Goal: Transaction & Acquisition: Purchase product/service

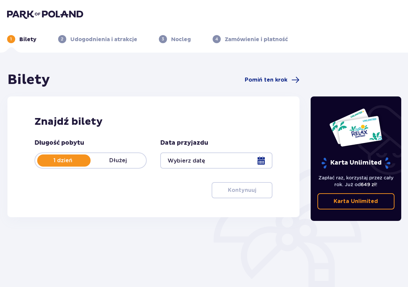
click at [184, 159] on div at bounding box center [216, 161] width 112 height 16
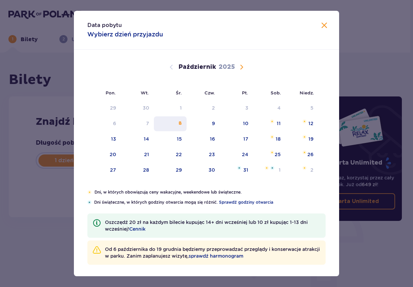
click at [176, 121] on div "8" at bounding box center [170, 124] width 33 height 15
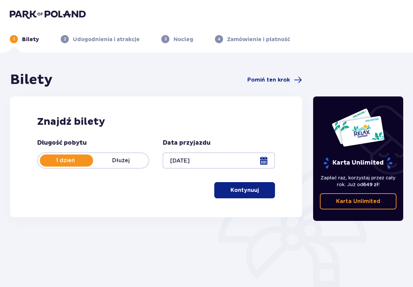
type input "[DATE]"
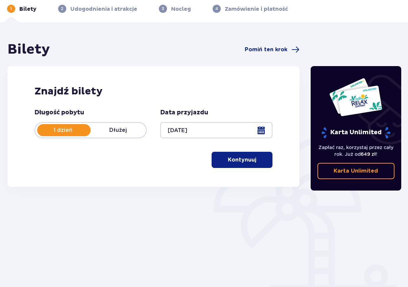
scroll to position [57, 0]
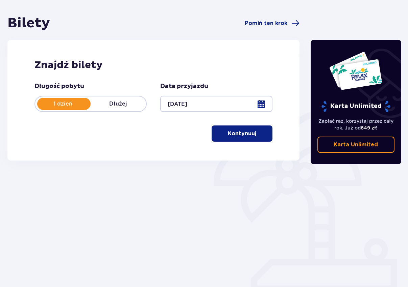
click at [243, 134] on p "Kontynuuj" at bounding box center [242, 133] width 28 height 7
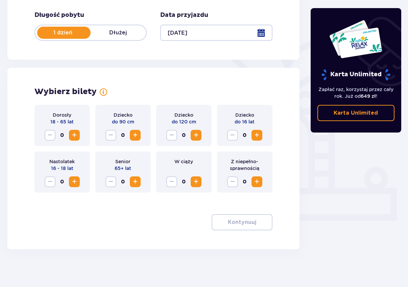
scroll to position [131, 0]
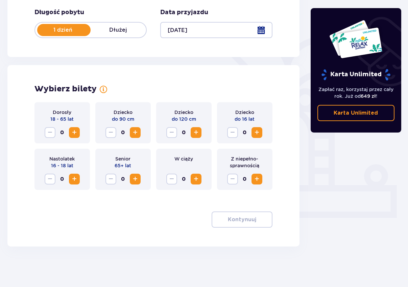
click at [73, 128] on button "Zwiększ" at bounding box center [74, 132] width 11 height 11
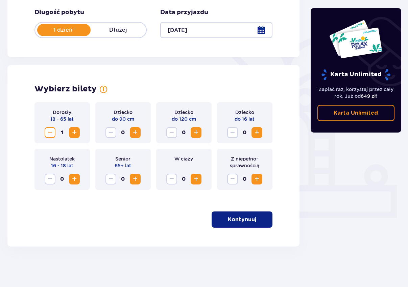
click at [75, 130] on span "Zwiększ" at bounding box center [74, 133] width 8 height 8
click at [258, 131] on span "Zwiększ" at bounding box center [257, 133] width 8 height 8
click at [248, 218] on p "Kontynuuj" at bounding box center [242, 219] width 28 height 7
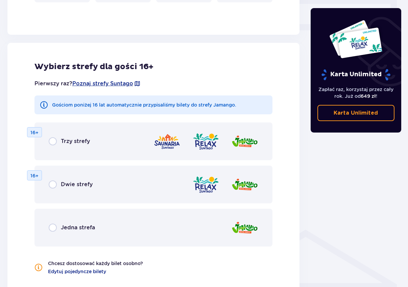
scroll to position [345, 0]
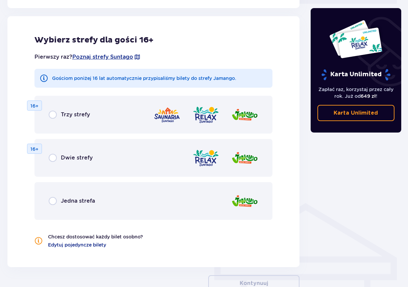
click at [72, 207] on div "Jedna strefa" at bounding box center [153, 201] width 238 height 38
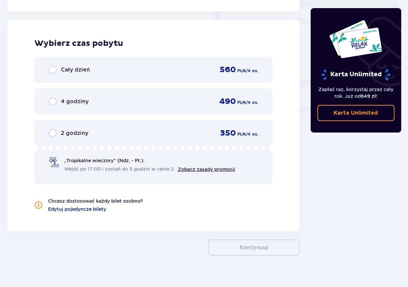
scroll to position [605, 0]
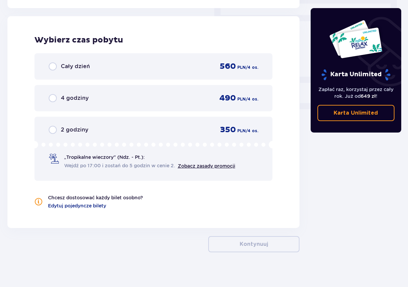
click at [119, 165] on span "Wejdź po 17:00 i zostań do 5 godzin w cenie 2." at bounding box center [119, 165] width 111 height 7
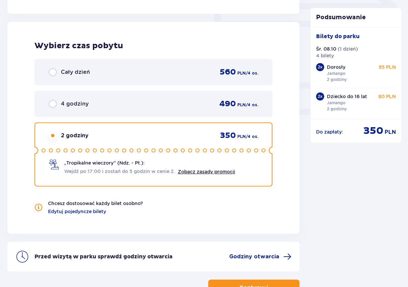
scroll to position [574, 0]
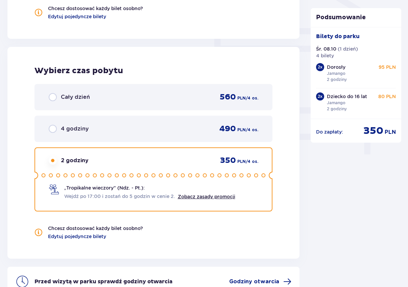
click at [16, 135] on div "Wybierz czas pobytu Cały dzień 560 PLN / 4 os. 4 godziny 490 PLN / 4 os. 2 godz…" at bounding box center [153, 153] width 292 height 212
click at [65, 93] on div "Cały dzień 560 PLN / 4 os." at bounding box center [153, 97] width 238 height 26
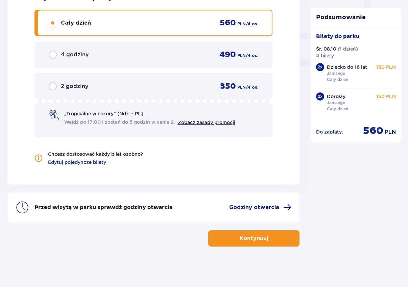
click at [171, 99] on icon at bounding box center [153, 101] width 238 height 7
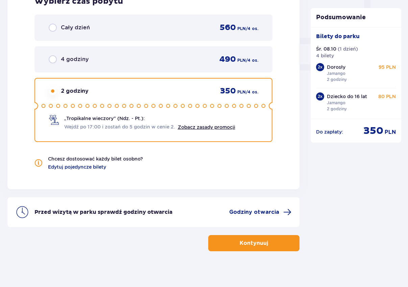
scroll to position [648, 0]
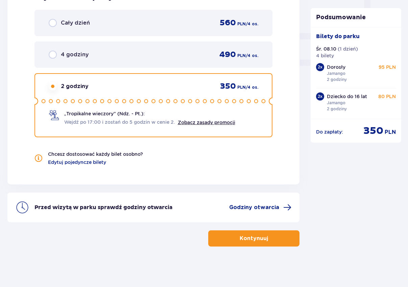
click at [244, 235] on button "Kontynuuj" at bounding box center [253, 239] width 91 height 16
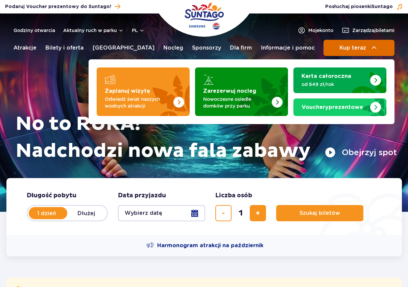
click at [351, 46] on span "Kup teraz" at bounding box center [352, 48] width 27 height 6
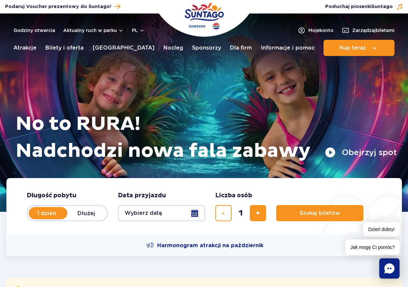
click at [91, 216] on label "Dłużej" at bounding box center [86, 213] width 39 height 14
click at [75, 219] on input "Dłużej" at bounding box center [70, 219] width 7 height 1
radio input "false"
radio input "true"
click at [45, 215] on label "1 dzień" at bounding box center [46, 213] width 39 height 14
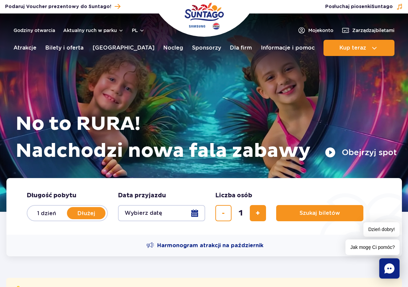
click at [35, 219] on input "1 dzień" at bounding box center [30, 219] width 7 height 1
radio input "true"
click at [144, 211] on button "Wybierz datę" at bounding box center [161, 213] width 87 height 16
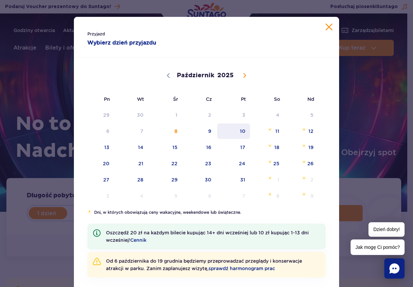
click at [239, 132] on span "10" at bounding box center [234, 132] width 34 height 16
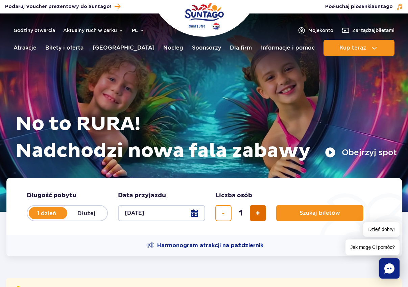
click at [264, 215] on button "dodaj bilet" at bounding box center [258, 213] width 16 height 16
click at [229, 214] on button "usuń bilet" at bounding box center [223, 213] width 16 height 16
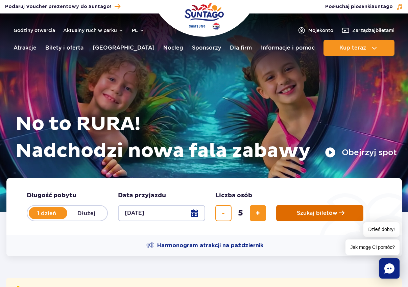
type input "4"
click at [325, 213] on span "Szukaj biletów" at bounding box center [317, 213] width 41 height 6
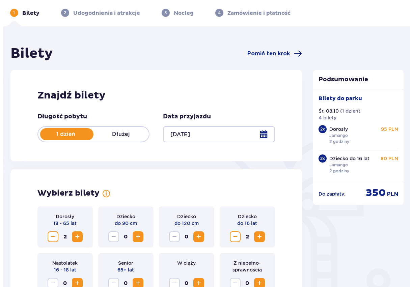
scroll to position [69, 0]
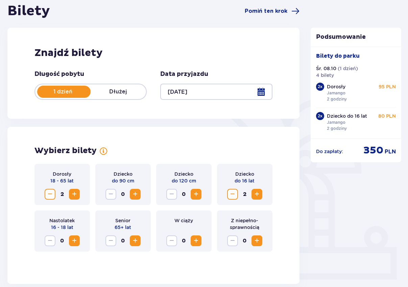
click at [262, 90] on div at bounding box center [216, 92] width 112 height 16
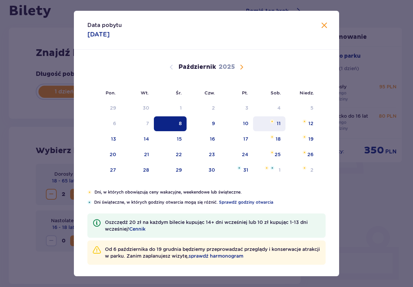
click at [270, 123] on img "sobota, 11 października 2025" at bounding box center [272, 122] width 4 height 4
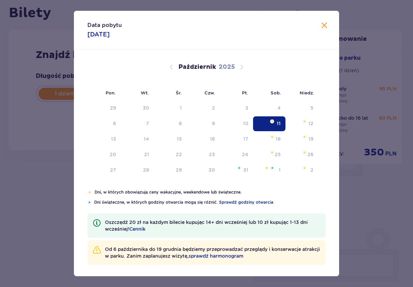
type input "11.10.25"
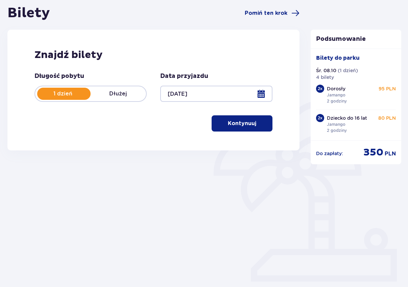
scroll to position [24, 0]
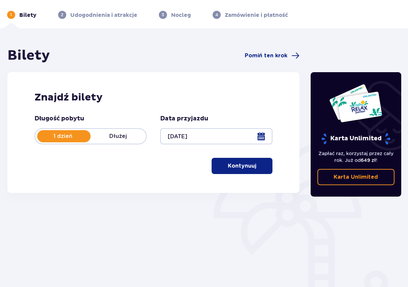
click at [237, 166] on p "Kontynuuj" at bounding box center [242, 165] width 28 height 7
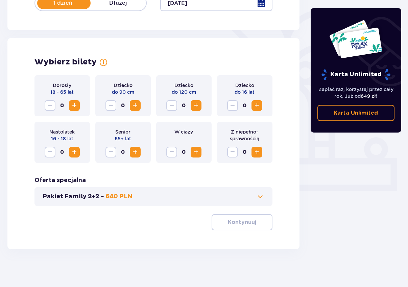
scroll to position [160, 0]
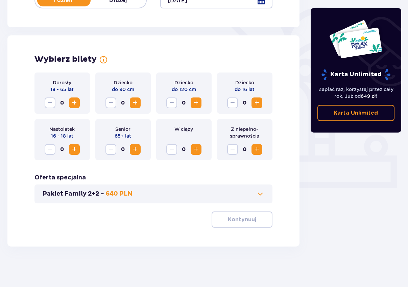
click at [77, 104] on span "Zwiększ" at bounding box center [74, 103] width 8 height 8
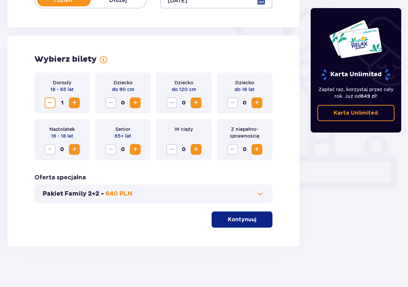
click at [77, 104] on span "Zwiększ" at bounding box center [74, 103] width 8 height 8
click at [257, 100] on span "Zwiększ" at bounding box center [257, 103] width 8 height 8
click at [249, 219] on p "Kontynuuj" at bounding box center [242, 219] width 28 height 7
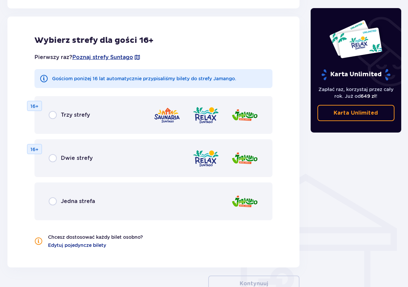
scroll to position [375, 0]
drag, startPoint x: 57, startPoint y: 194, endPoint x: 73, endPoint y: 196, distance: 16.3
click at [57, 194] on div "Jedna strefa" at bounding box center [153, 201] width 238 height 38
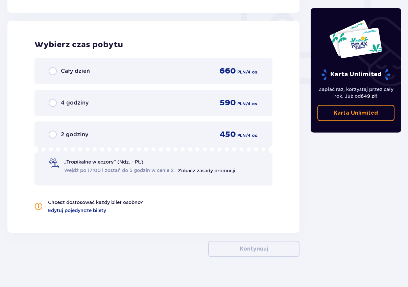
scroll to position [634, 0]
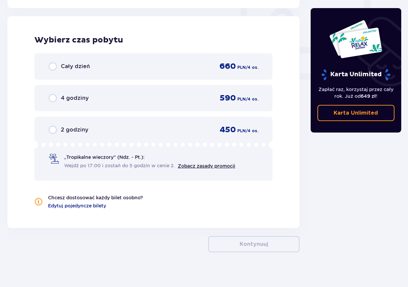
click at [49, 129] on input "radio" at bounding box center [53, 130] width 8 height 8
radio input "true"
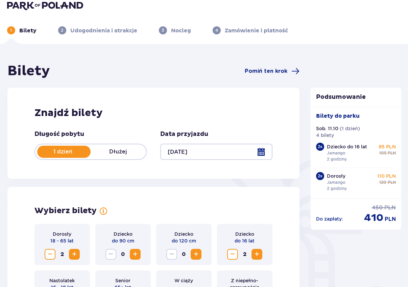
scroll to position [0, 0]
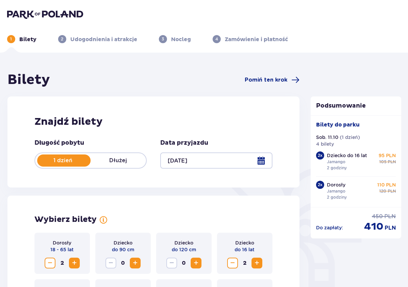
click at [266, 160] on div at bounding box center [216, 161] width 112 height 16
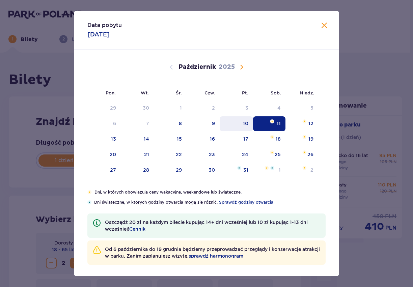
click at [246, 122] on div "10" at bounding box center [236, 124] width 33 height 15
click at [239, 124] on div "10" at bounding box center [236, 124] width 33 height 15
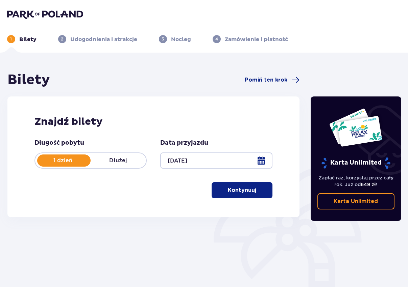
click at [239, 190] on p "Kontynuuj" at bounding box center [242, 190] width 28 height 7
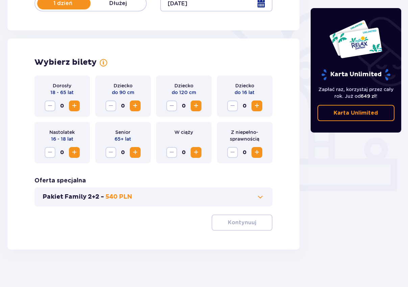
scroll to position [160, 0]
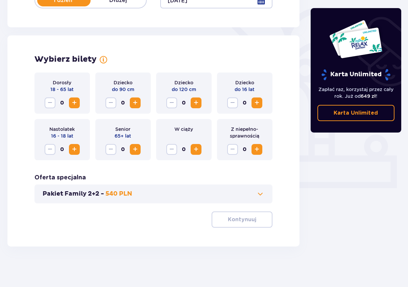
click at [70, 100] on button "Zwiększ" at bounding box center [74, 103] width 11 height 11
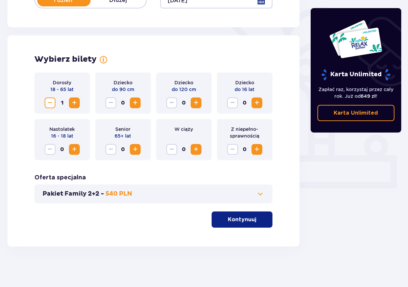
click at [70, 100] on button "Zwiększ" at bounding box center [74, 103] width 11 height 11
click at [260, 103] on span "Zwiększ" at bounding box center [257, 103] width 8 height 8
click at [250, 210] on div "Dorosły 18 - 65 lat 2 Dziecko do 90 cm 0 Dziecko do 120 cm 0 Dziecko do 16 lat …" at bounding box center [153, 150] width 238 height 155
click at [249, 214] on button "Kontynuuj" at bounding box center [241, 220] width 61 height 16
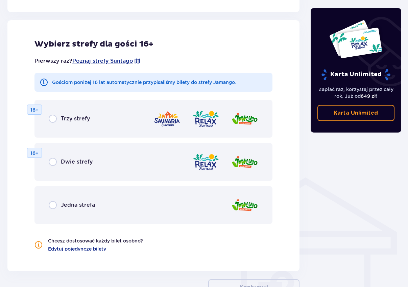
scroll to position [375, 0]
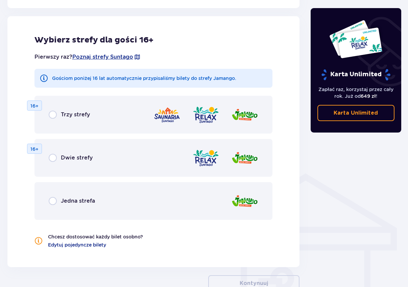
click at [93, 210] on div "Jedna strefa" at bounding box center [153, 201] width 238 height 38
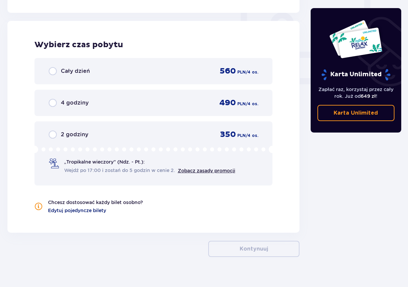
scroll to position [634, 0]
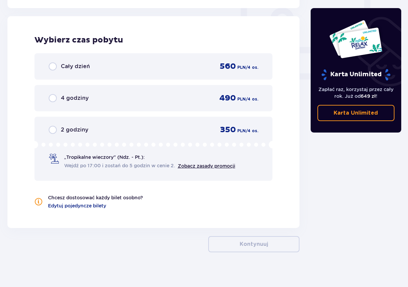
click at [76, 131] on span "2 godziny" at bounding box center [74, 129] width 27 height 7
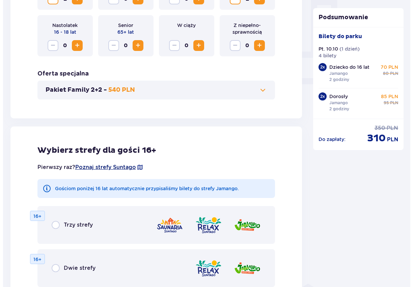
scroll to position [58, 0]
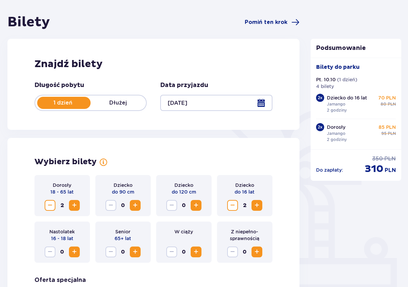
click at [190, 104] on div at bounding box center [216, 103] width 112 height 16
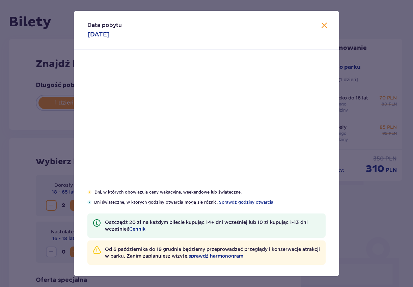
click at [260, 100] on li "Sob." at bounding box center [269, 92] width 33 height 15
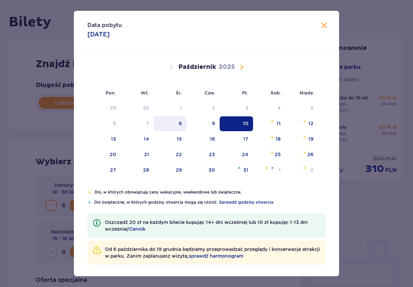
click at [179, 122] on div "8" at bounding box center [180, 123] width 3 height 7
click at [168, 123] on div "8" at bounding box center [170, 124] width 33 height 15
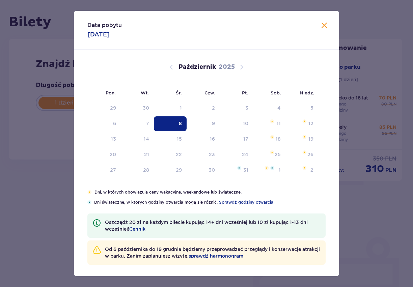
type input "08.10.25"
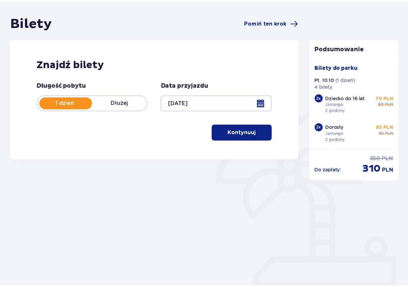
scroll to position [24, 0]
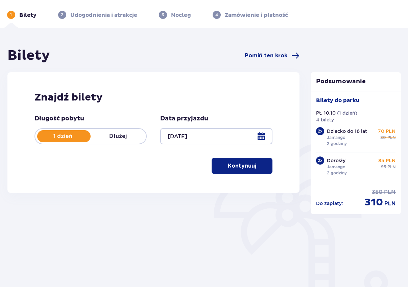
click at [35, 130] on div "Długość pobytu 1 dzień Dłużej" at bounding box center [90, 130] width 112 height 30
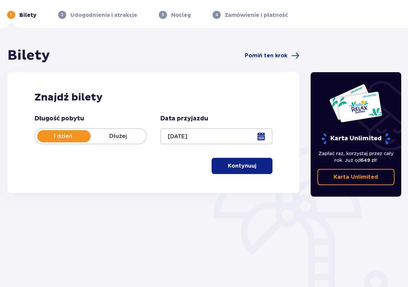
click at [240, 168] on p "Kontynuuj" at bounding box center [242, 165] width 28 height 7
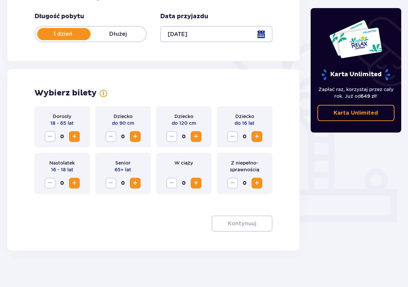
scroll to position [131, 0]
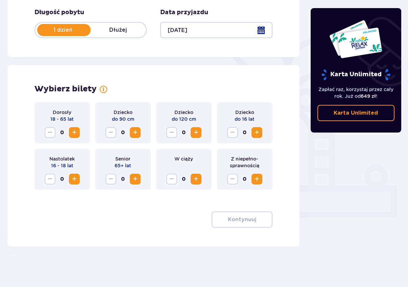
click at [73, 130] on span "Zwiększ" at bounding box center [74, 133] width 8 height 8
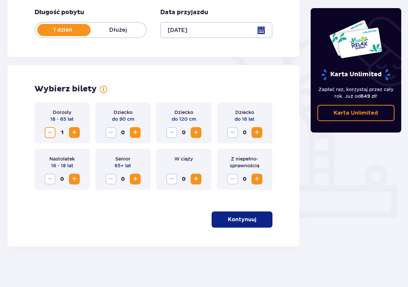
click at [73, 130] on span "Zwiększ" at bounding box center [74, 133] width 8 height 8
click at [256, 131] on span "Zwiększ" at bounding box center [257, 133] width 8 height 8
click at [235, 216] on button "Kontynuuj" at bounding box center [241, 220] width 61 height 16
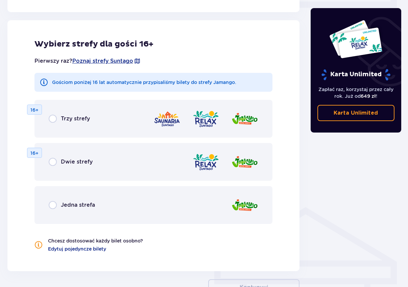
scroll to position [345, 0]
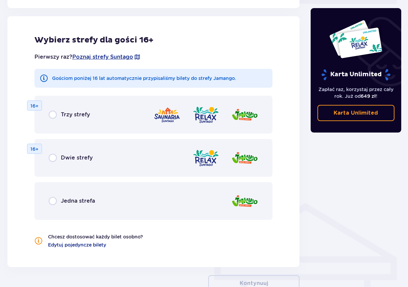
click at [71, 200] on span "Jedna strefa" at bounding box center [78, 201] width 34 height 7
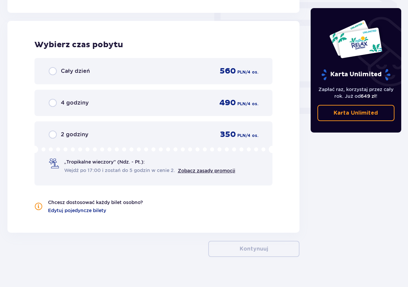
scroll to position [605, 0]
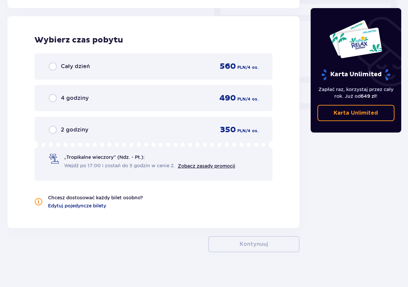
click at [60, 131] on div "2 godziny" at bounding box center [69, 130] width 40 height 8
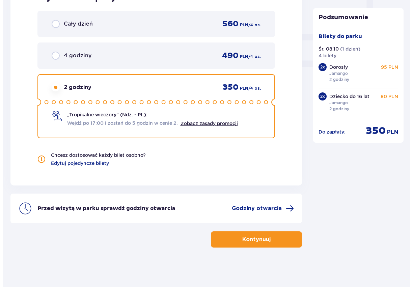
scroll to position [648, 0]
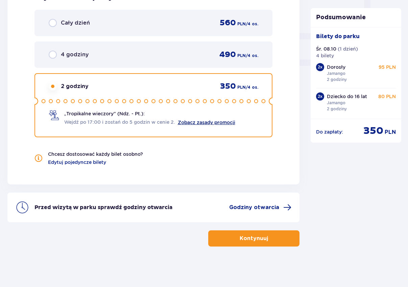
click at [219, 122] on link "Zobacz zasady promocji" at bounding box center [206, 122] width 57 height 5
click at [264, 204] on div "Przed wizytą w parku sprawdź godziny otwarcia Godziny otwarcia" at bounding box center [153, 208] width 292 height 30
click at [265, 208] on span "Godziny otwarcia" at bounding box center [254, 207] width 50 height 7
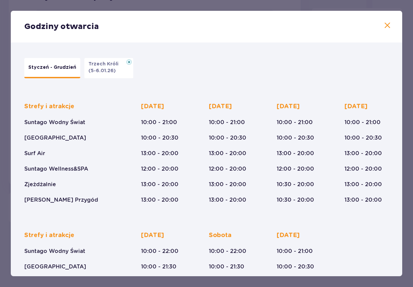
click at [384, 22] on span at bounding box center [388, 26] width 8 height 8
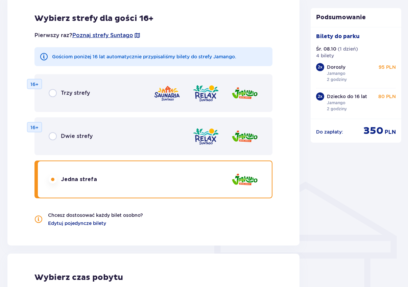
scroll to position [304, 0]
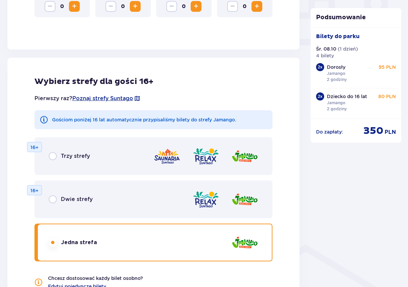
click at [55, 200] on input "radio" at bounding box center [53, 200] width 8 height 8
radio input "true"
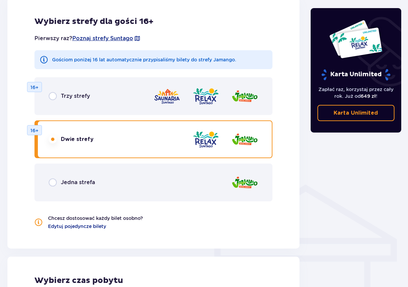
scroll to position [363, 0]
click at [55, 99] on input "radio" at bounding box center [53, 97] width 8 height 8
radio input "true"
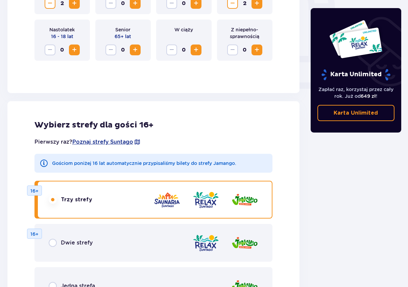
scroll to position [88, 0]
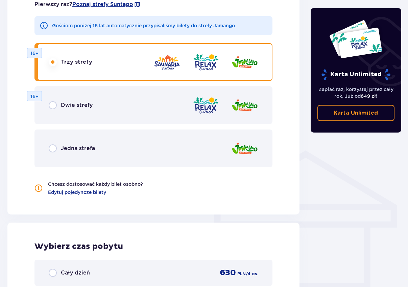
click at [62, 149] on span "Jedna strefa" at bounding box center [78, 148] width 34 height 7
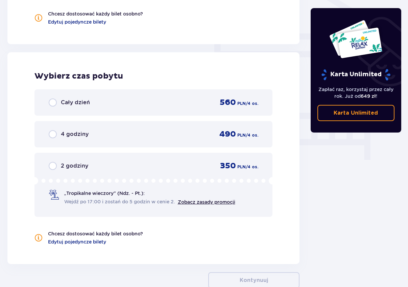
scroll to position [605, 0]
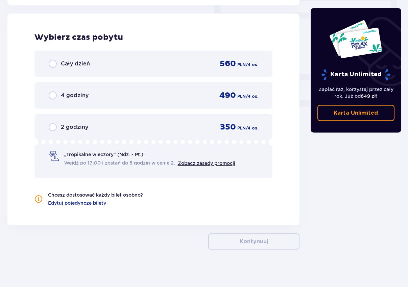
scroll to position [610, 0]
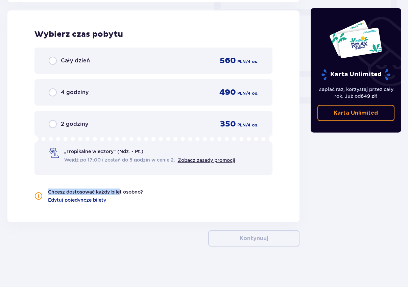
drag, startPoint x: 120, startPoint y: 213, endPoint x: 18, endPoint y: 181, distance: 107.0
click at [18, 185] on div "Wybierz czas pobytu Cały dzień 560 PLN / 4 os. 4 godziny 490 PLN / 4 os. 2 godz…" at bounding box center [153, 116] width 292 height 212
click at [31, 181] on div "Wybierz czas pobytu Cały dzień 560 PLN / 4 os. 4 godziny 490 PLN / 4 os. 2 godz…" at bounding box center [153, 116] width 292 height 212
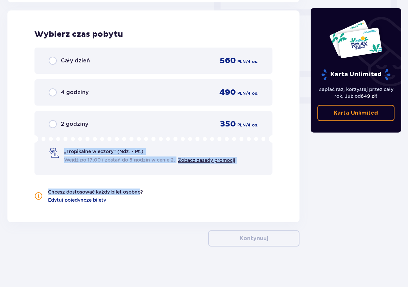
drag, startPoint x: 31, startPoint y: 181, endPoint x: 125, endPoint y: 204, distance: 96.7
click at [125, 204] on div "Wybierz czas pobytu Cały dzień 560 PLN / 4 os. 4 godziny 490 PLN / 4 os. 2 godz…" at bounding box center [153, 116] width 292 height 212
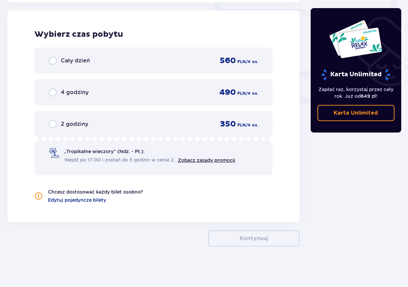
click at [67, 121] on span "2 godziny" at bounding box center [74, 124] width 27 height 7
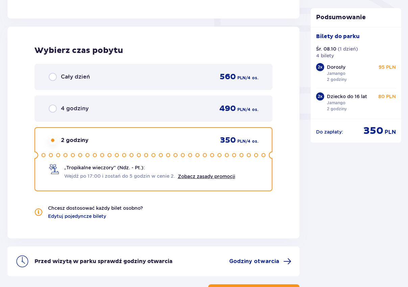
scroll to position [648, 0]
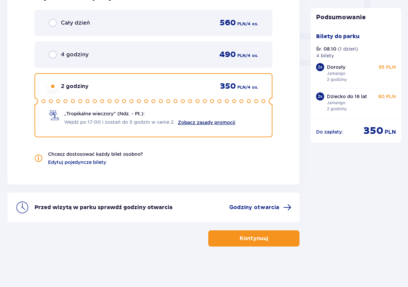
click at [214, 122] on link "Zobacz zasady promocji" at bounding box center [206, 122] width 57 height 5
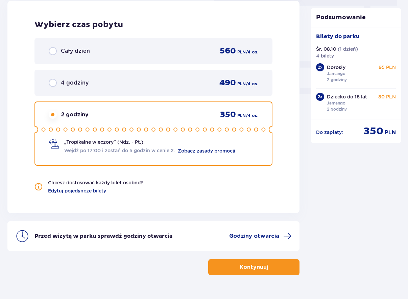
scroll to position [637, 0]
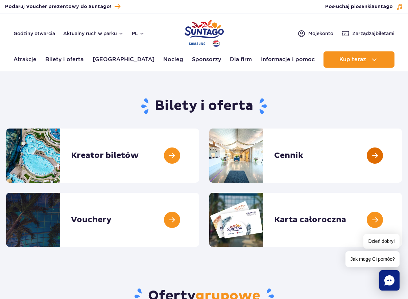
click at [402, 152] on link at bounding box center [402, 155] width 0 height 54
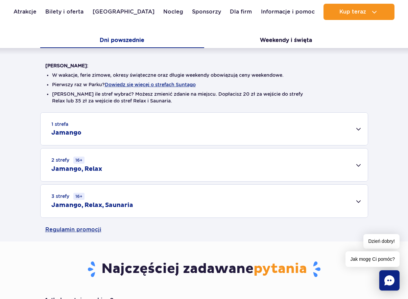
scroll to position [276, 0]
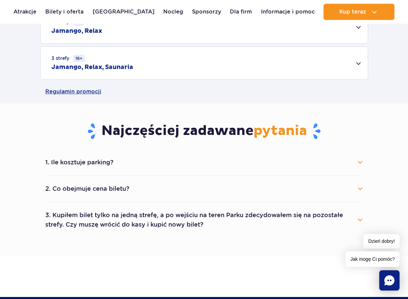
click at [98, 161] on button "1. Ile kosztuje parking?" at bounding box center [203, 162] width 317 height 15
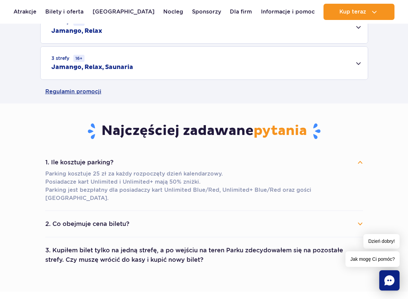
click at [98, 161] on button "1. Ile kosztuje parking?" at bounding box center [203, 162] width 317 height 15
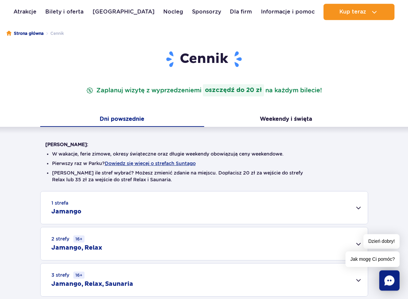
scroll to position [0, 0]
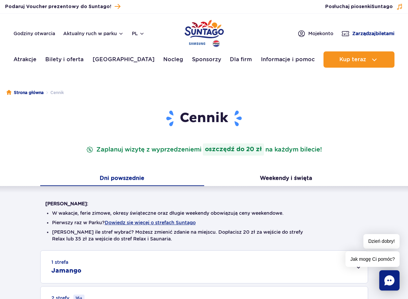
click at [384, 33] on span "Zarządzaj biletami" at bounding box center [373, 33] width 42 height 7
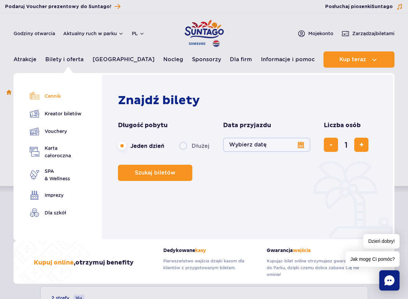
click at [52, 97] on link "Cennik" at bounding box center [57, 95] width 55 height 9
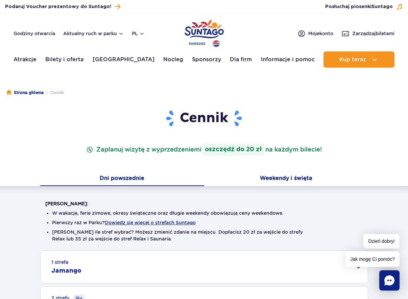
click at [286, 176] on button "Weekendy i święta" at bounding box center [286, 179] width 164 height 14
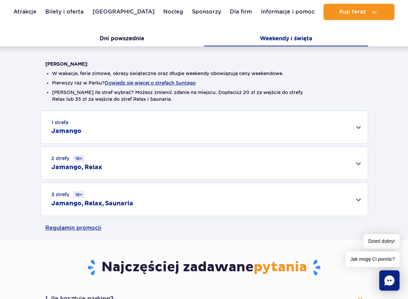
scroll to position [172, 0]
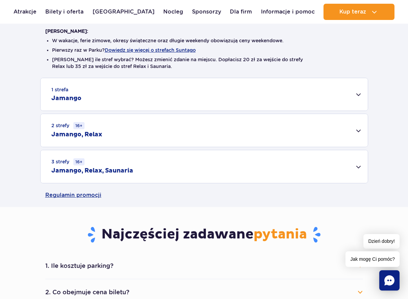
click at [107, 93] on div "1 strefa Jamango" at bounding box center [204, 94] width 327 height 32
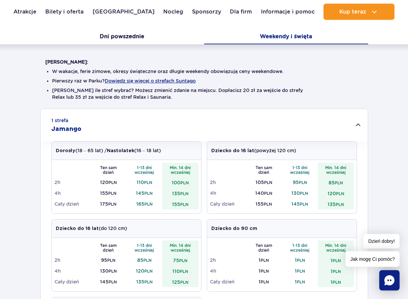
scroll to position [138, 0]
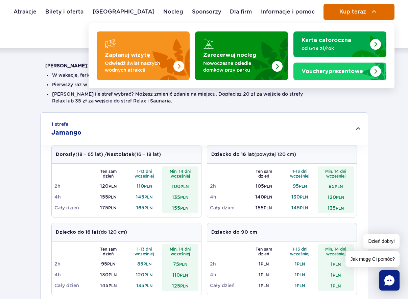
click at [360, 10] on span "Kup teraz" at bounding box center [352, 12] width 27 height 6
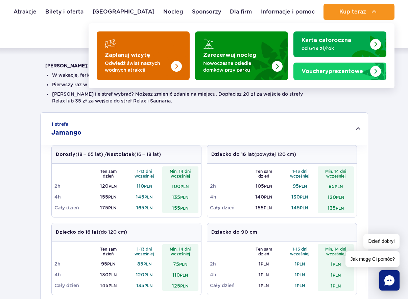
click at [139, 66] on p "Odwiedź świat naszych wodnych atrakcji" at bounding box center [138, 67] width 66 height 14
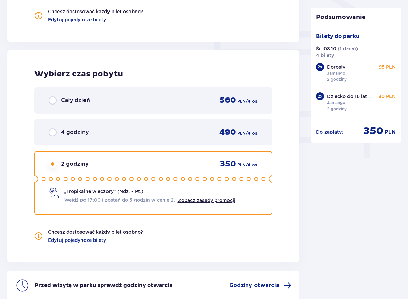
scroll to position [620, 0]
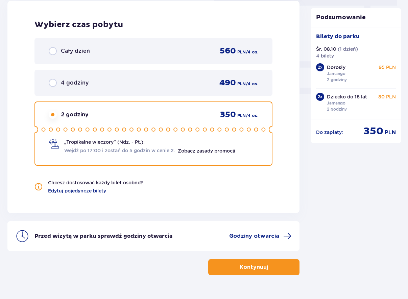
click at [239, 264] on p "Kontynuuj" at bounding box center [253, 266] width 28 height 7
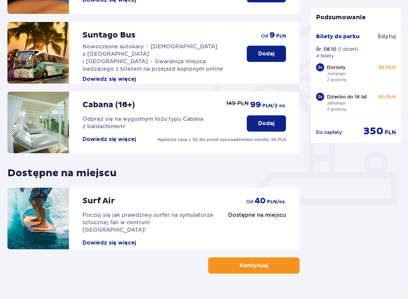
scroll to position [159, 0]
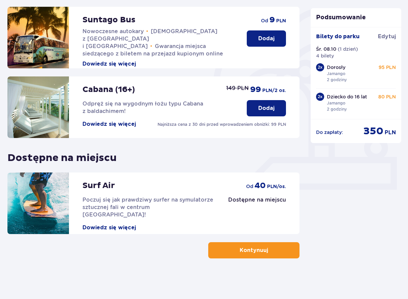
click at [264, 246] on button "Kontynuuj" at bounding box center [253, 250] width 91 height 16
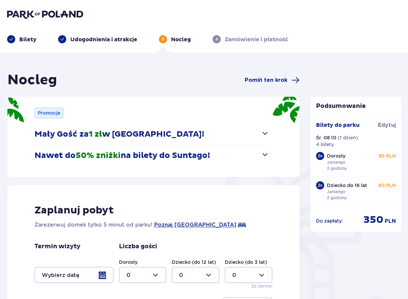
click at [266, 133] on span "button" at bounding box center [265, 133] width 8 height 8
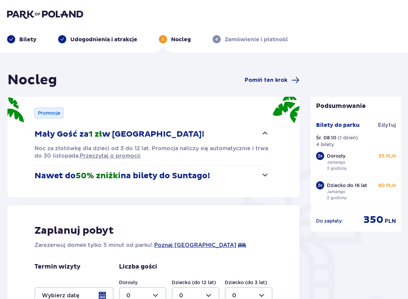
click at [268, 133] on span "button" at bounding box center [265, 133] width 8 height 8
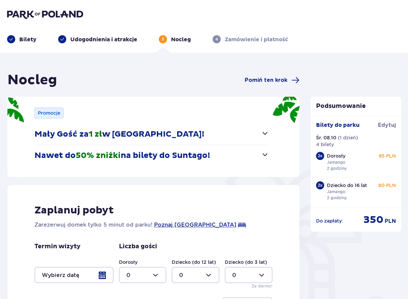
click at [267, 150] on button "Nawet do 50% zniżki na bilety do Suntago!" at bounding box center [151, 155] width 235 height 21
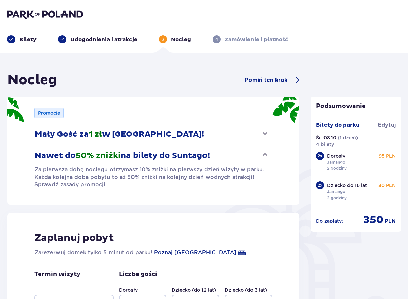
click at [267, 150] on button "Nawet do 50% zniżki na bilety do Suntago!" at bounding box center [151, 155] width 235 height 21
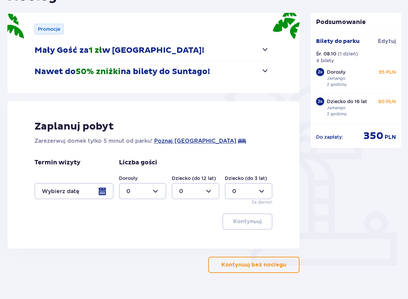
scroll to position [98, 0]
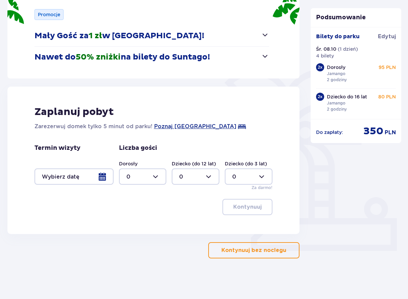
click at [256, 243] on button "Kontynuuj bez noclegu" at bounding box center [253, 250] width 91 height 16
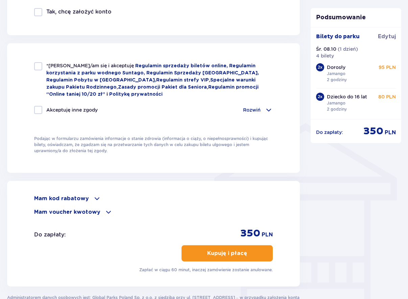
scroll to position [448, 0]
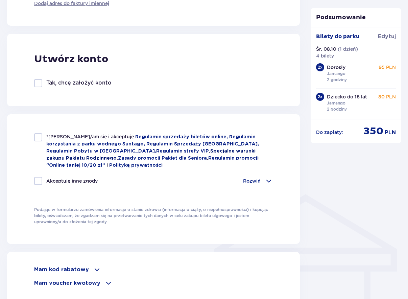
scroll to position [310, 0]
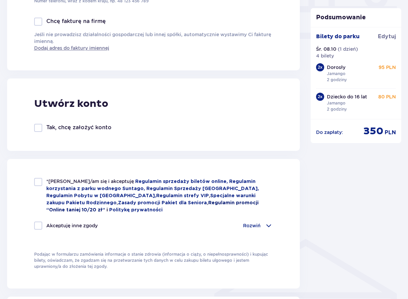
click at [210, 202] on link "Regulamin promocji “Online taniej 10/20 zł”" at bounding box center [152, 206] width 212 height 12
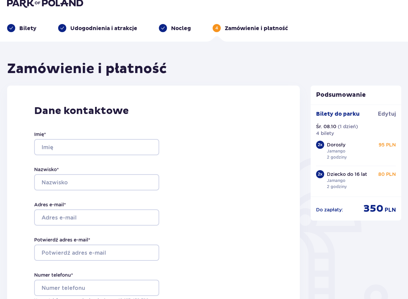
scroll to position [0, 0]
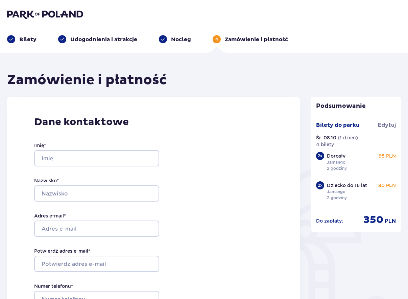
click at [23, 42] on p "Bilety" at bounding box center [27, 39] width 17 height 7
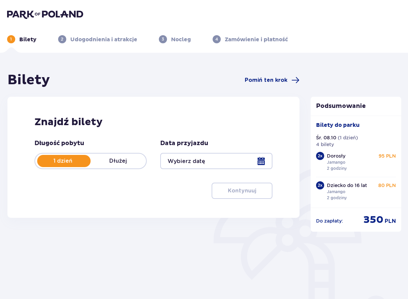
type input "08.10.25"
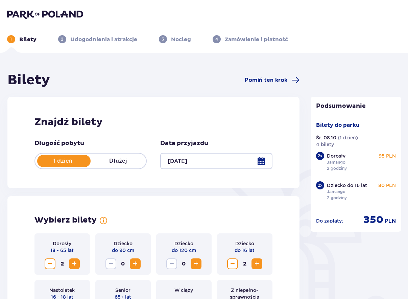
click at [36, 15] on img at bounding box center [45, 13] width 76 height 9
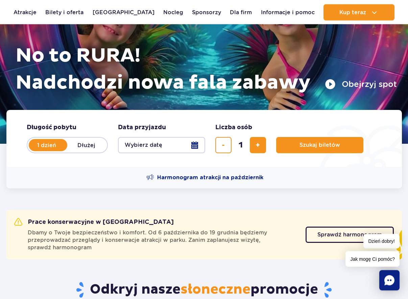
scroll to position [69, 0]
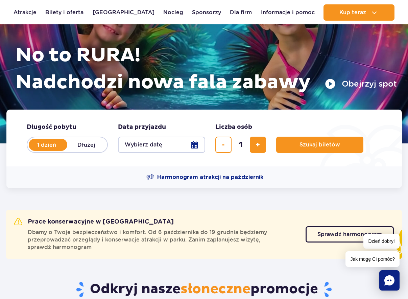
click at [36, 273] on div "Odkryj nasze słoneczne promocje" at bounding box center [204, 289] width 406 height 58
click at [345, 233] on span "Sprawdź harmonogram" at bounding box center [344, 233] width 65 height 5
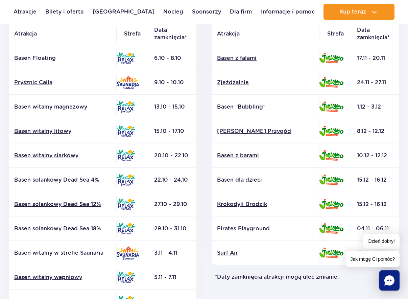
scroll to position [103, 0]
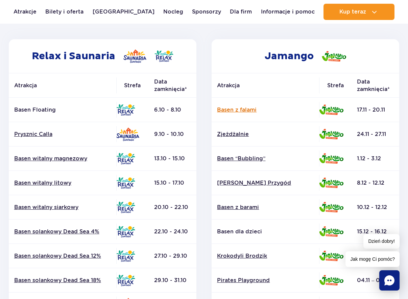
click at [240, 107] on link "Basen z falami" at bounding box center [265, 109] width 97 height 7
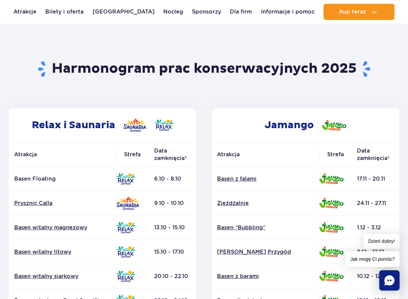
scroll to position [0, 0]
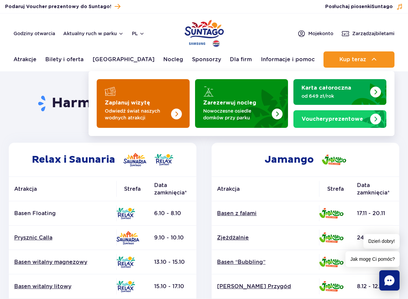
click at [156, 98] on img "Zaplanuj wizytę" at bounding box center [163, 101] width 54 height 53
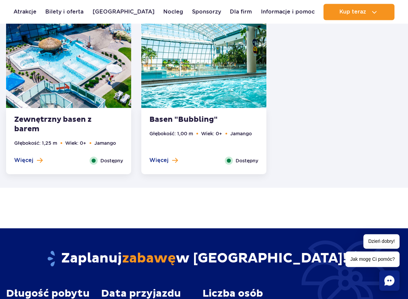
scroll to position [1254, 0]
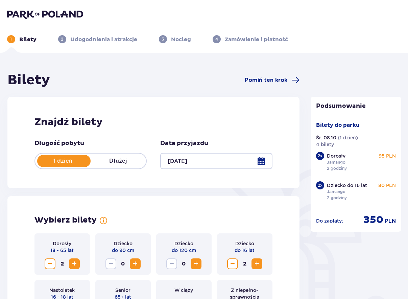
click at [65, 17] on img at bounding box center [45, 13] width 76 height 9
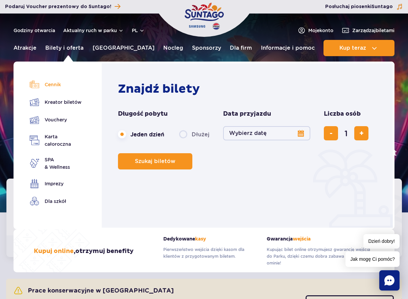
click at [55, 83] on link "Cennik" at bounding box center [57, 84] width 55 height 9
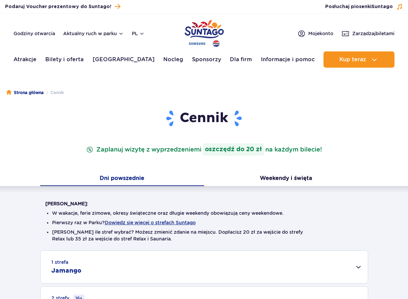
scroll to position [103, 0]
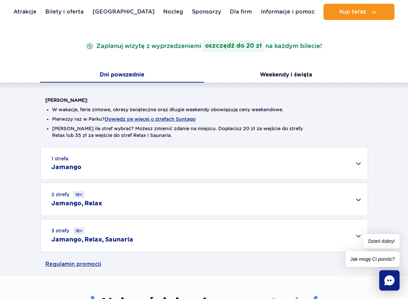
click at [83, 155] on div "1 strefa Jamango" at bounding box center [204, 163] width 327 height 32
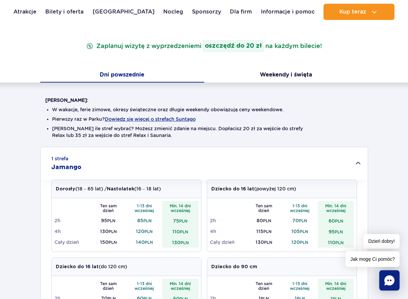
click at [33, 67] on div "Cennik Zaplanuj wizytę z wyprzedzeniem i oszczędź do 20 zł na każdym bilecie! D…" at bounding box center [204, 264] width 418 height 516
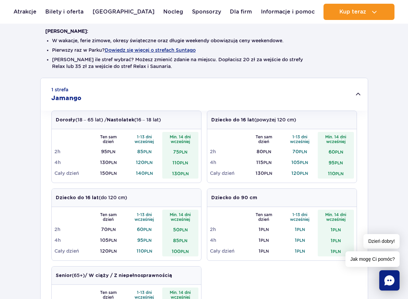
scroll to position [0, 0]
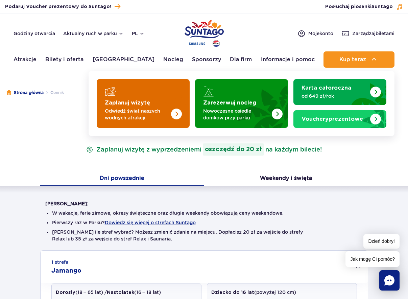
click at [128, 101] on strong "Zaplanuj wizytę" at bounding box center [127, 102] width 45 height 5
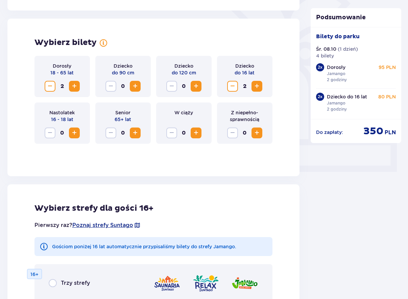
scroll to position [172, 0]
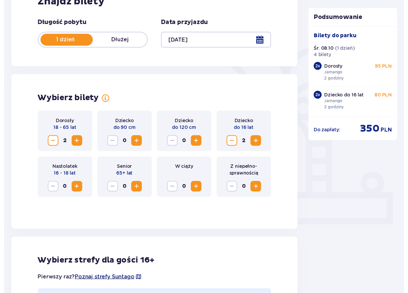
scroll to position [0, 0]
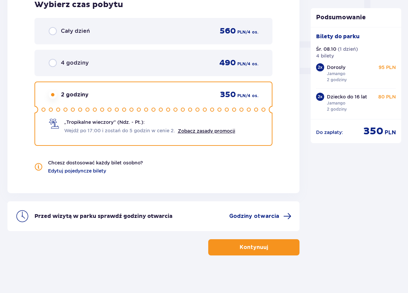
scroll to position [643, 0]
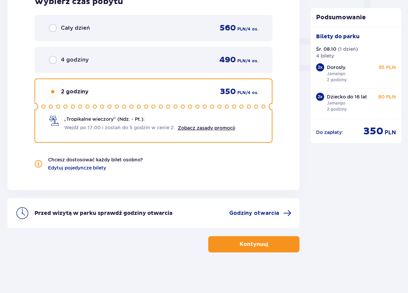
click at [270, 247] on span "button" at bounding box center [269, 244] width 8 height 8
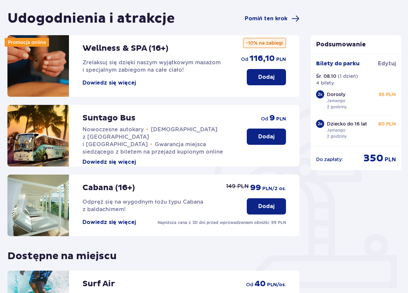
scroll to position [138, 0]
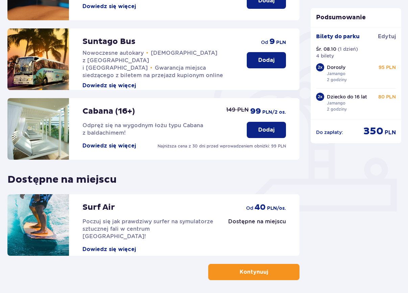
click at [254, 272] on p "Kontynuuj" at bounding box center [253, 271] width 28 height 7
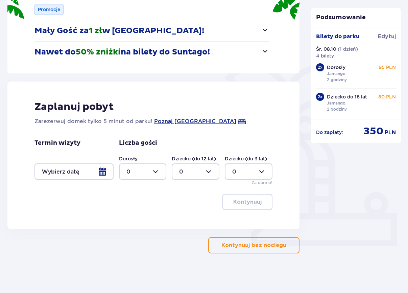
scroll to position [104, 0]
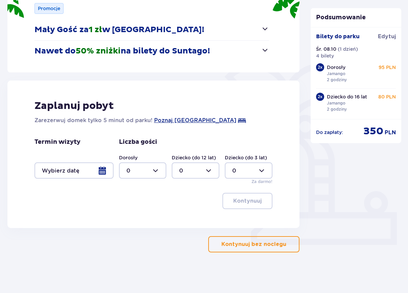
click at [269, 243] on p "Kontynuuj bez noclegu" at bounding box center [253, 243] width 65 height 7
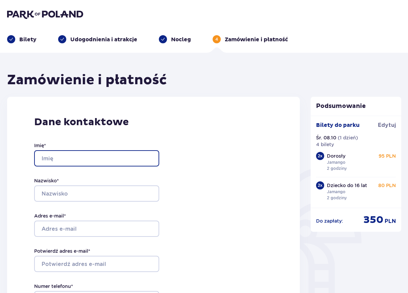
click at [60, 159] on input "Imię *" at bounding box center [96, 158] width 125 height 16
type input "Kamil"
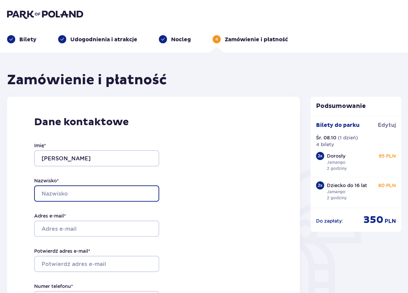
click at [81, 192] on input "Nazwisko *" at bounding box center [96, 193] width 125 height 16
type input "Krześniak"
click at [22, 188] on div "Dane kontaktowe Imię * Kamil Nazwisko * Krześniak Adres e-mail * Potwierdź adre…" at bounding box center [153, 239] width 293 height 284
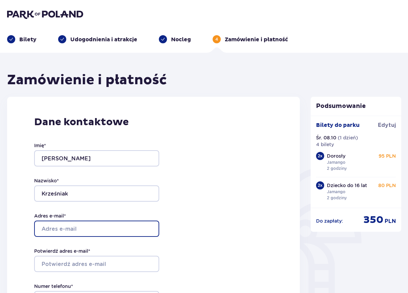
click at [72, 230] on input "Adres e-mail *" at bounding box center [96, 228] width 125 height 16
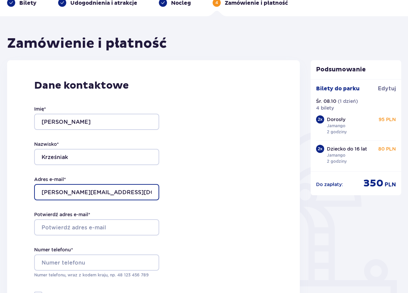
scroll to position [69, 0]
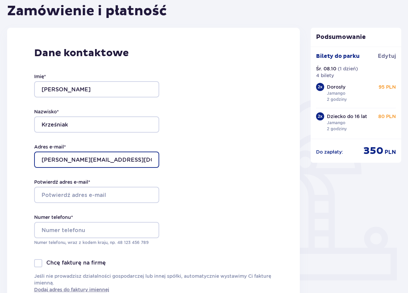
type input "a.stanuszek@wp.pl"
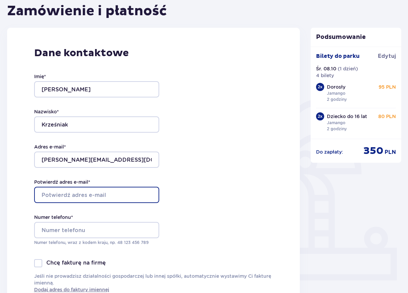
click at [72, 196] on input "Potwierdź adres e-mail *" at bounding box center [96, 194] width 125 height 16
type input "a.stanuszek@wp.pl"
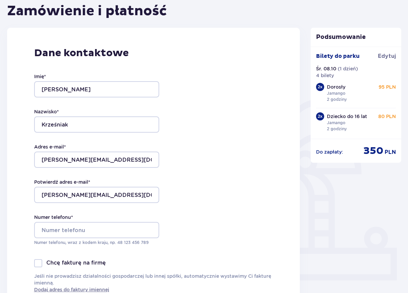
click at [20, 160] on div "Dane kontaktowe Imię * Kamil Nazwisko * Krześniak Adres e-mail * a.stanuszek@wp…" at bounding box center [153, 170] width 293 height 284
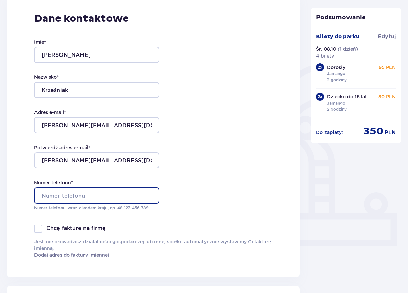
click at [73, 194] on input "Numer telefonu *" at bounding box center [96, 195] width 125 height 16
type input "516269977"
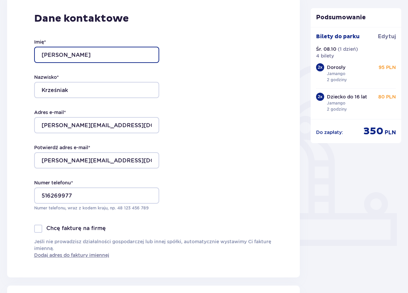
drag, startPoint x: 53, startPoint y: 55, endPoint x: 9, endPoint y: 55, distance: 43.9
click at [34, 55] on input "Kamil" at bounding box center [96, 55] width 125 height 16
click at [56, 53] on input "Kamil" at bounding box center [96, 55] width 125 height 16
type input "Ada"
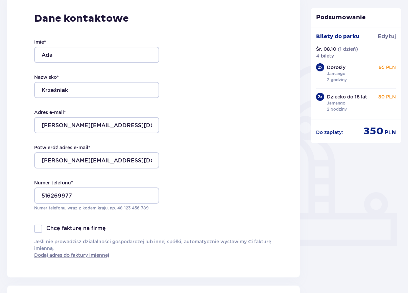
click at [11, 101] on div "Dane kontaktowe Imię * Ada Nazwisko * Krześniak Adres e-mail * a.stanuszek@wp.p…" at bounding box center [153, 135] width 293 height 284
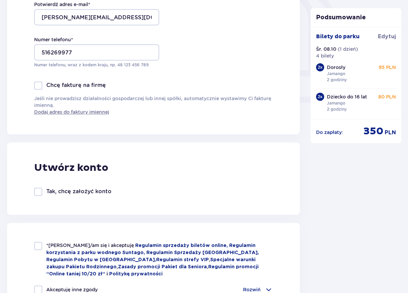
scroll to position [276, 0]
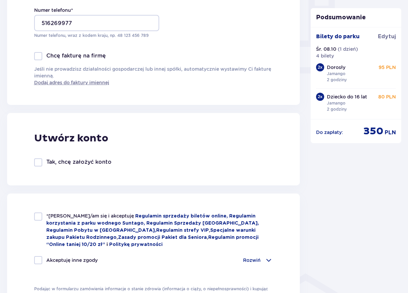
click at [42, 219] on div at bounding box center [38, 216] width 8 height 8
checkbox input "true"
click at [41, 256] on div at bounding box center [38, 260] width 8 height 8
checkbox input "true"
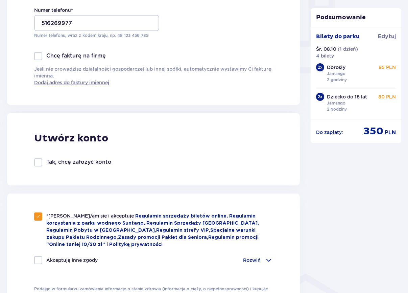
checkbox input "true"
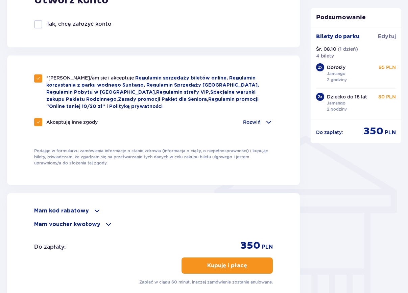
scroll to position [482, 0]
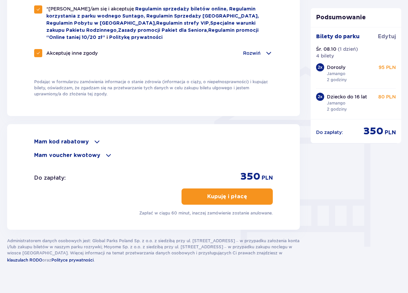
click at [223, 197] on p "Kupuję i płacę" at bounding box center [227, 196] width 40 height 7
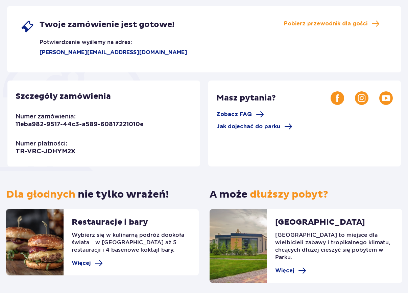
scroll to position [138, 0]
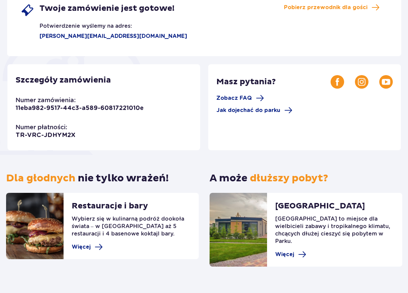
click at [88, 110] on p "11eba982-9517-44c3-a589-60817221010e" at bounding box center [80, 108] width 128 height 8
click at [94, 85] on p "Szczegóły zamówienia" at bounding box center [63, 80] width 95 height 10
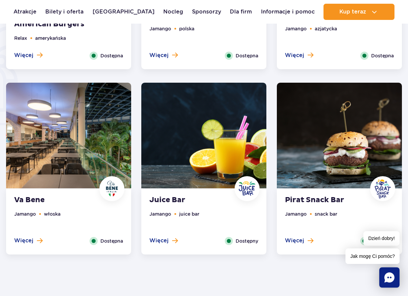
scroll to position [482, 0]
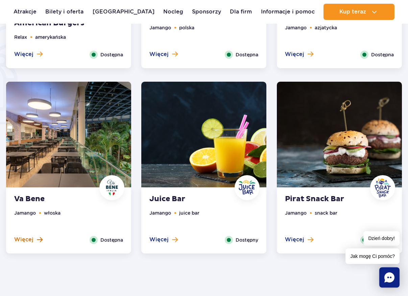
click at [33, 241] on button "Więcej" at bounding box center [28, 239] width 28 height 7
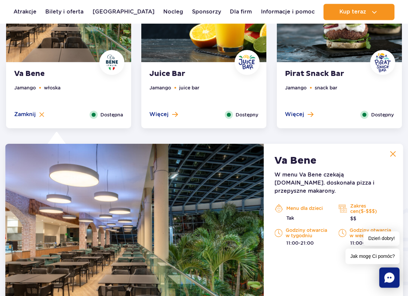
scroll to position [435, 0]
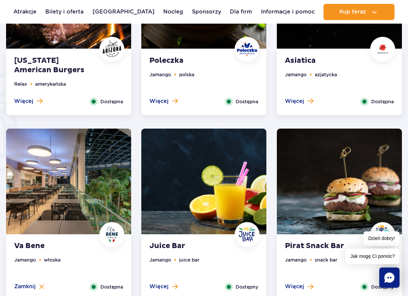
click at [330, 208] on img at bounding box center [339, 182] width 125 height 106
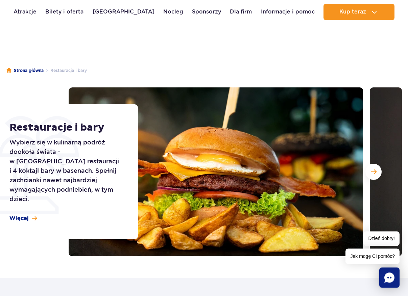
scroll to position [0, 0]
